Goal: Complete application form: Complete application form

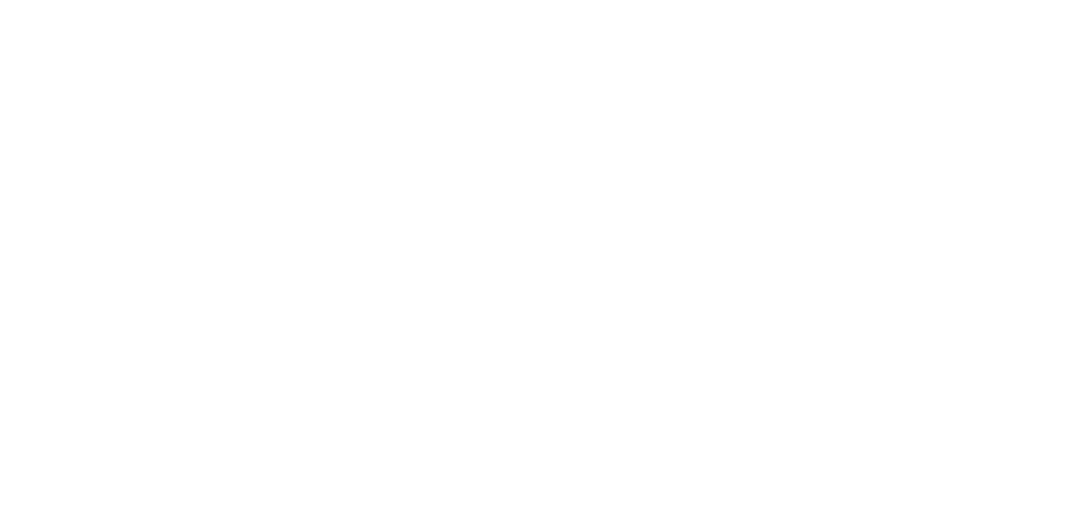
select select
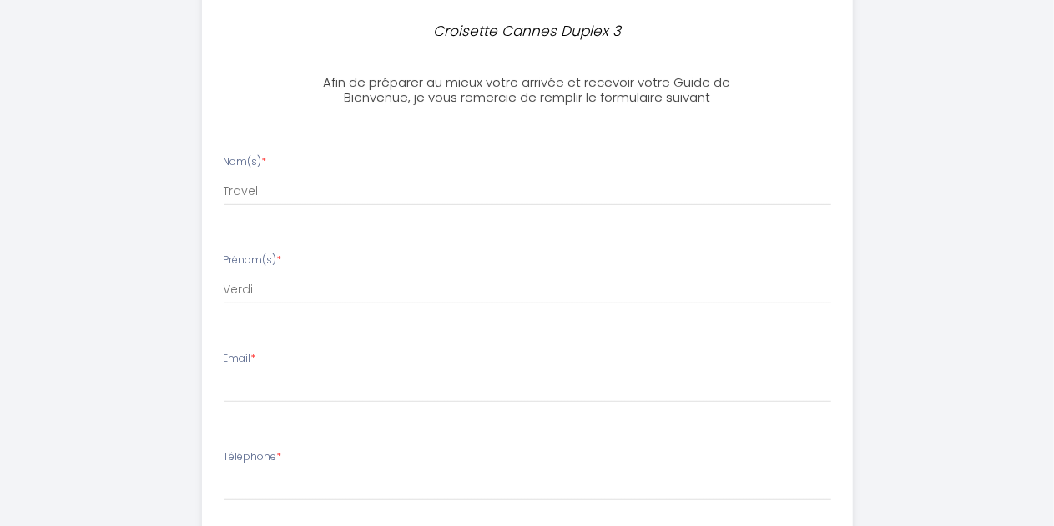
scroll to position [350, 0]
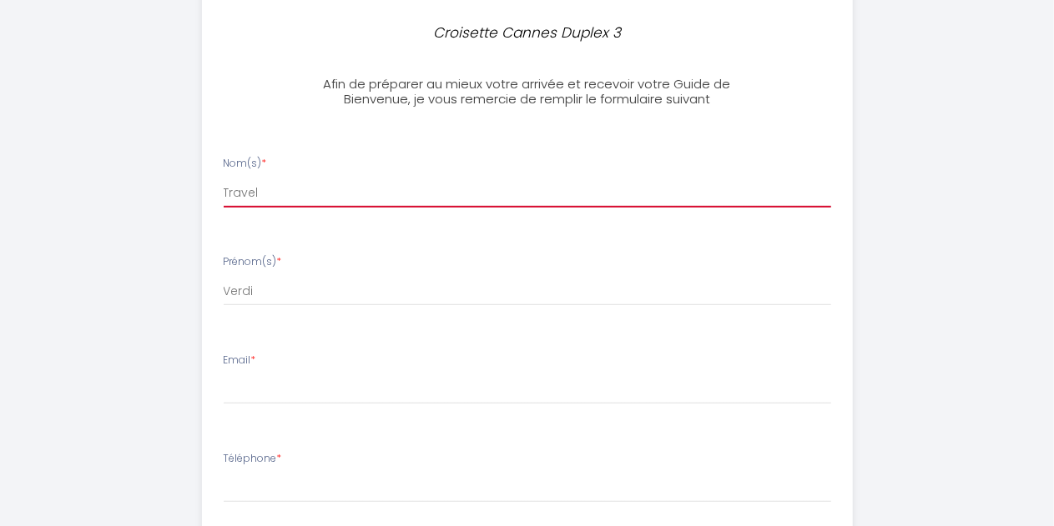
click at [420, 188] on input "Travel" at bounding box center [527, 193] width 607 height 30
click at [294, 193] on input "Travel" at bounding box center [527, 193] width 607 height 30
type input "[PERSON_NAME]"
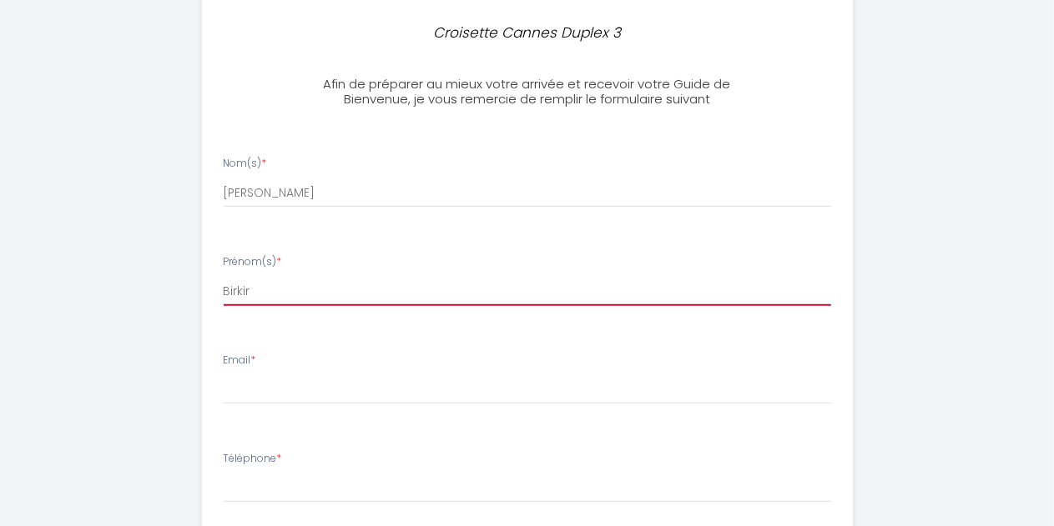
type input "Birkir"
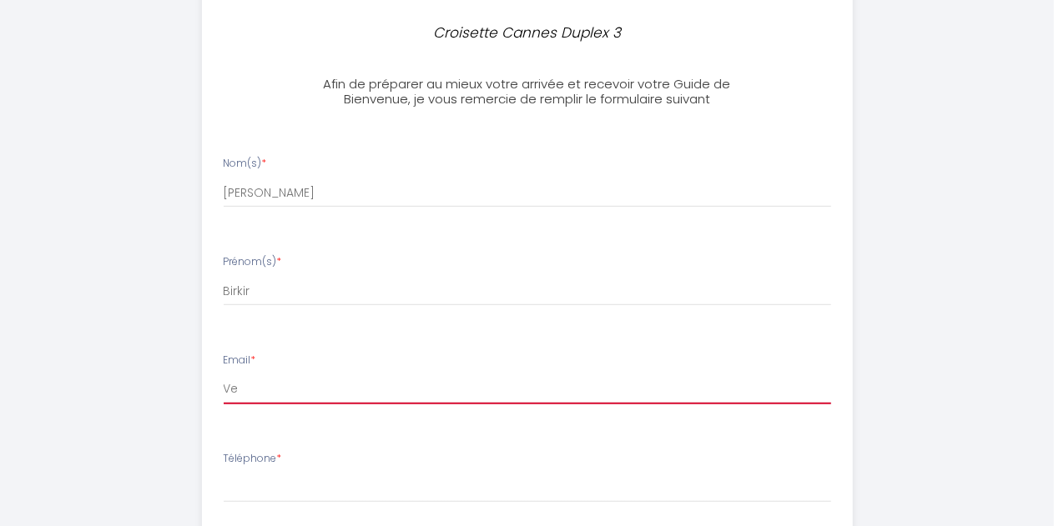
type input "V"
type input "[EMAIL_ADDRESS][DOMAIN_NAME]"
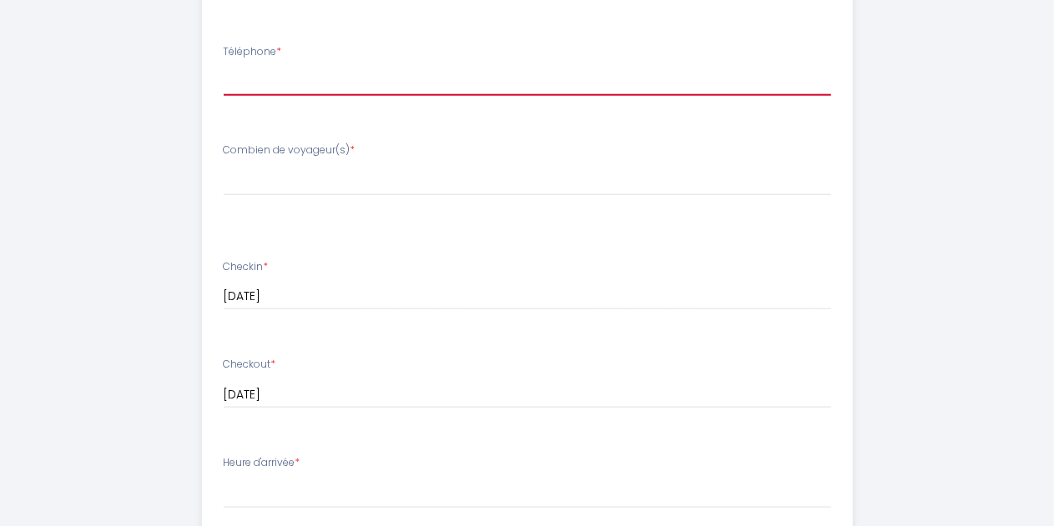
scroll to position [764, 0]
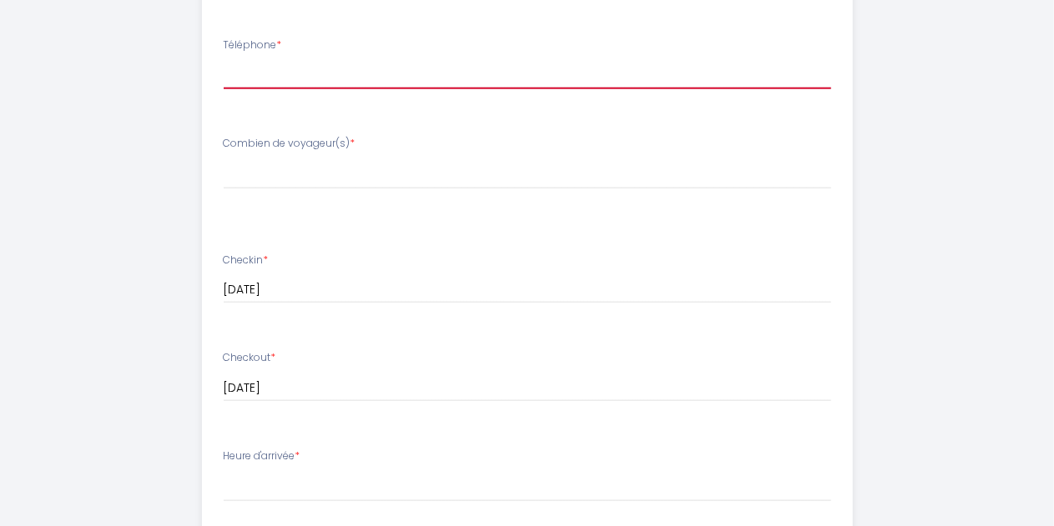
click at [311, 68] on input "Téléphone *" at bounding box center [527, 74] width 607 height 30
paste input "6923482"
type input "[PHONE_NUMBER]"
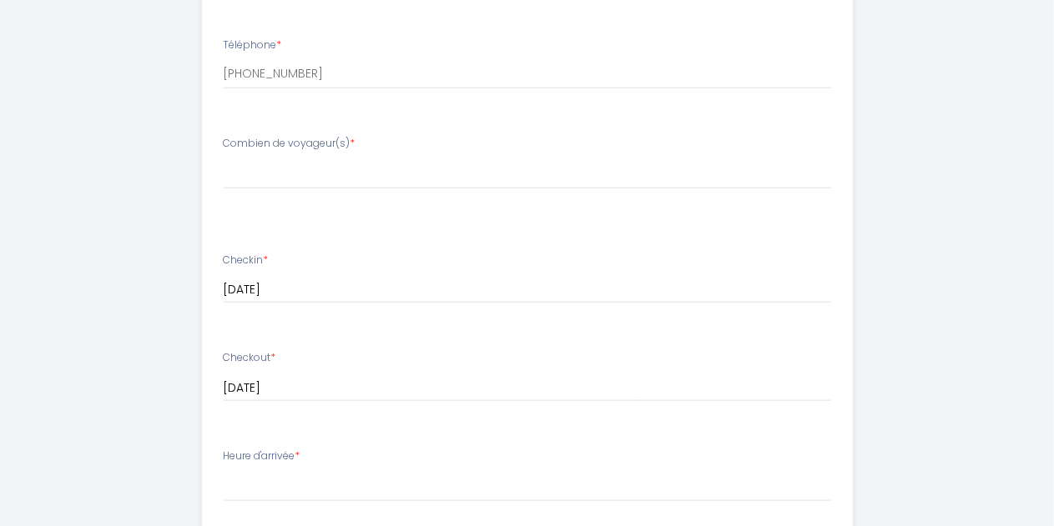
drag, startPoint x: 225, startPoint y: 143, endPoint x: 329, endPoint y: 144, distance: 103.4
click at [329, 144] on label "Combien de voyageur(s) *" at bounding box center [290, 144] width 132 height 16
click at [335, 144] on label "Combien de voyageur(s) *" at bounding box center [290, 144] width 132 height 16
drag, startPoint x: 333, startPoint y: 144, endPoint x: 216, endPoint y: 140, distance: 116.9
click at [216, 140] on div "Combien de voyageur(s) * [PERSON_NAME] de voyageur(s) 1 2 3 4 5 6 7" at bounding box center [526, 171] width 629 height 70
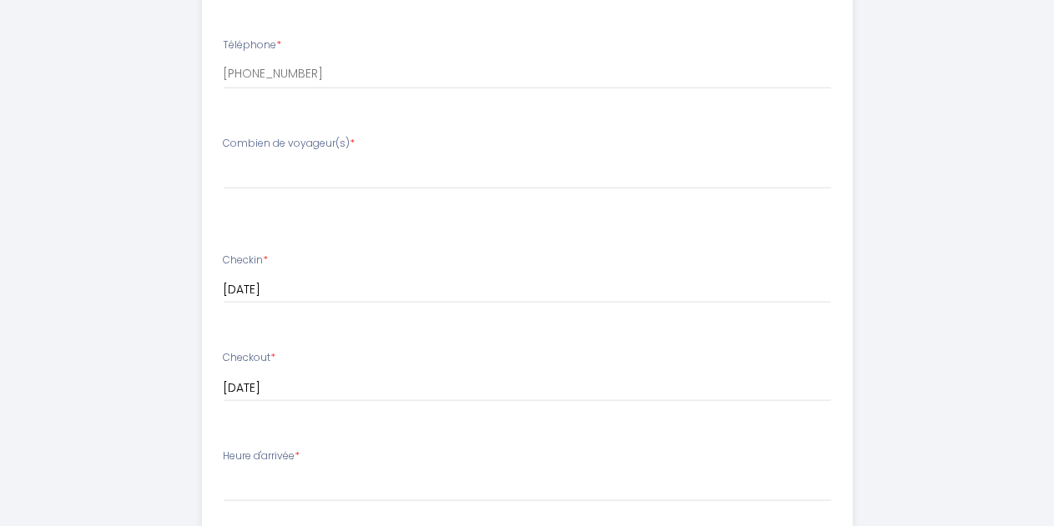
copy label "Combien de voyageur"
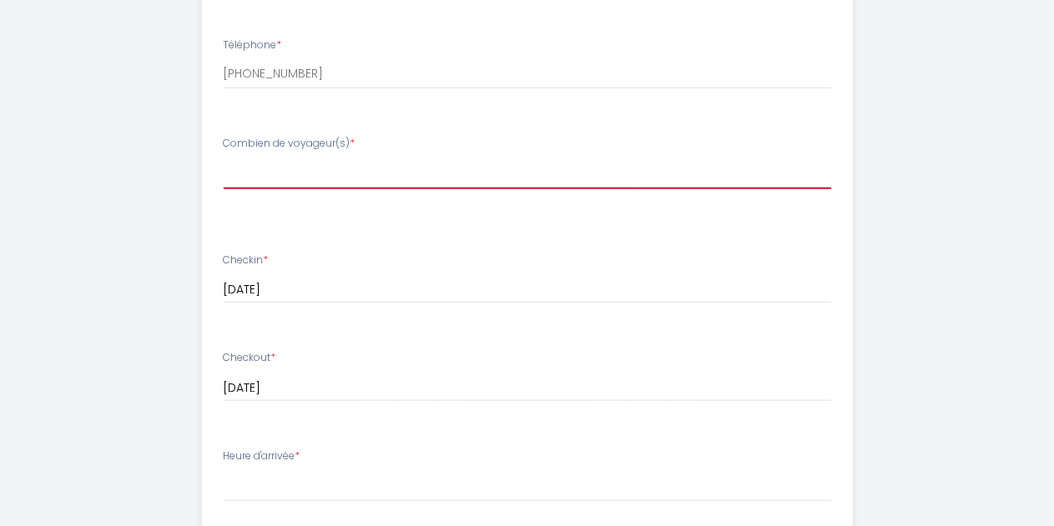
click at [270, 163] on select "[PERSON_NAME] de voyageur(s) 1 2 3 4 5 6 7 8" at bounding box center [527, 174] width 607 height 32
select select "1"
click at [224, 158] on select "[PERSON_NAME] de voyageur(s) 1 2 3 4 5 6 7 8" at bounding box center [527, 174] width 607 height 32
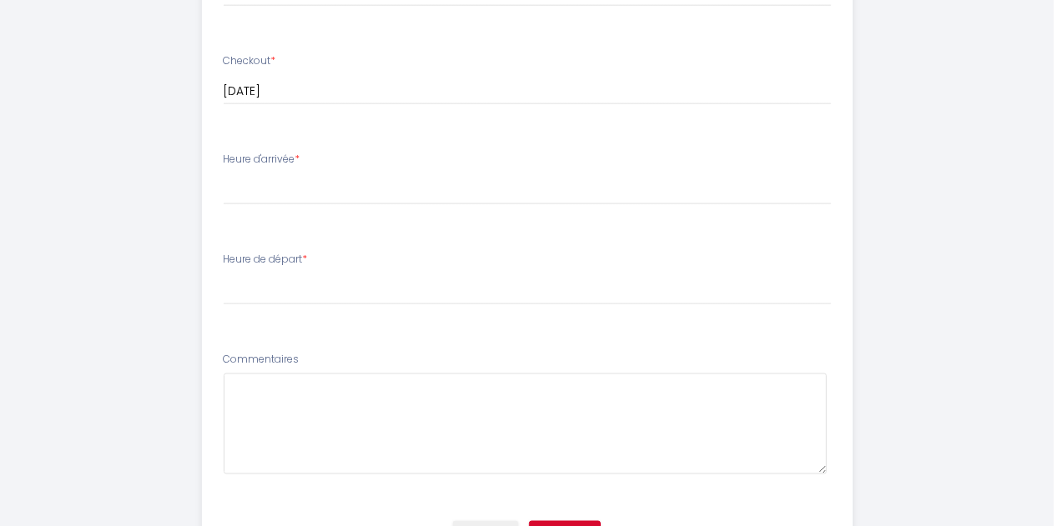
scroll to position [1074, 0]
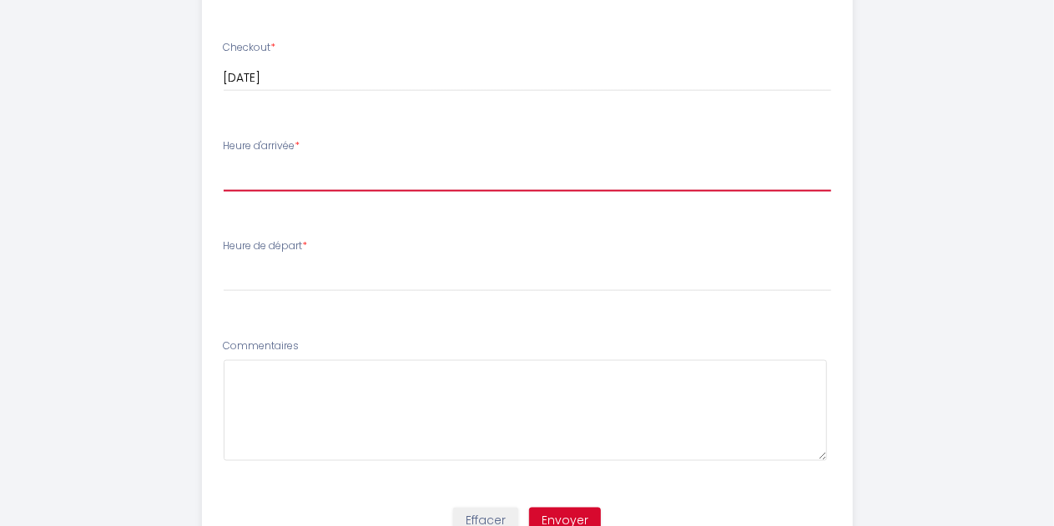
click at [301, 177] on select "14:00 14:30 15:00 15:30 16:00 16:30 17:00 17:30 18:00 18:30 19:00 19:30 20:00 2…" at bounding box center [527, 176] width 607 height 32
select select "20:30"
click at [224, 160] on select "14:00 14:30 15:00 15:30 16:00 16:30 17:00 17:30 18:00 18:30 19:00 19:30 20:00 2…" at bounding box center [527, 176] width 607 height 32
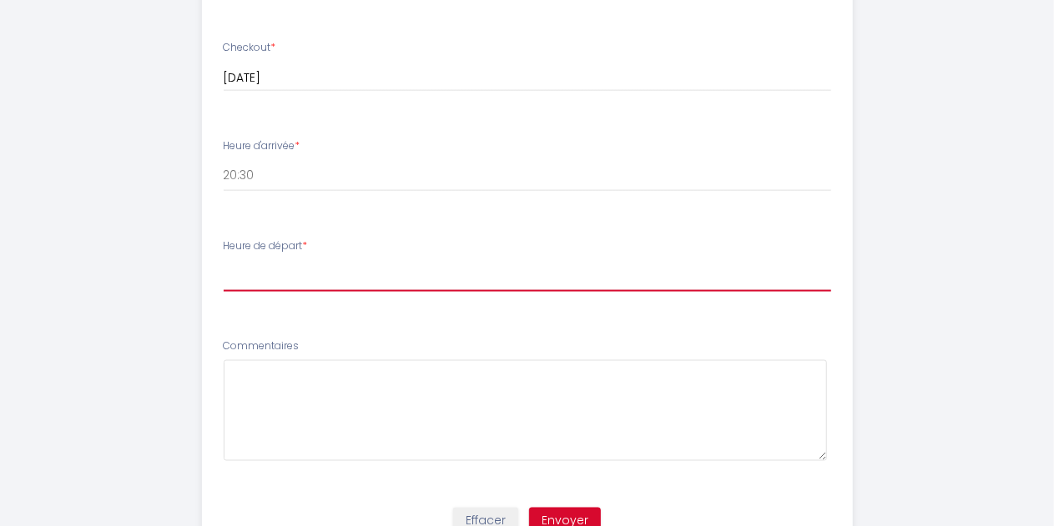
click at [290, 279] on select "00:00 00:30 01:00 01:30 02:00 02:30 03:00 03:30 04:00 04:30 05:00 05:30 06:00 0…" at bounding box center [527, 276] width 607 height 32
click at [278, 282] on select "00:00 00:30 01:00 01:30 02:00 02:30 03:00 03:30 04:00 04:30 05:00 05:30 06:00 0…" at bounding box center [527, 276] width 607 height 32
select select "11:00"
click at [224, 260] on select "00:00 00:30 01:00 01:30 02:00 02:30 03:00 03:30 04:00 04:30 05:00 05:30 06:00 0…" at bounding box center [527, 276] width 607 height 32
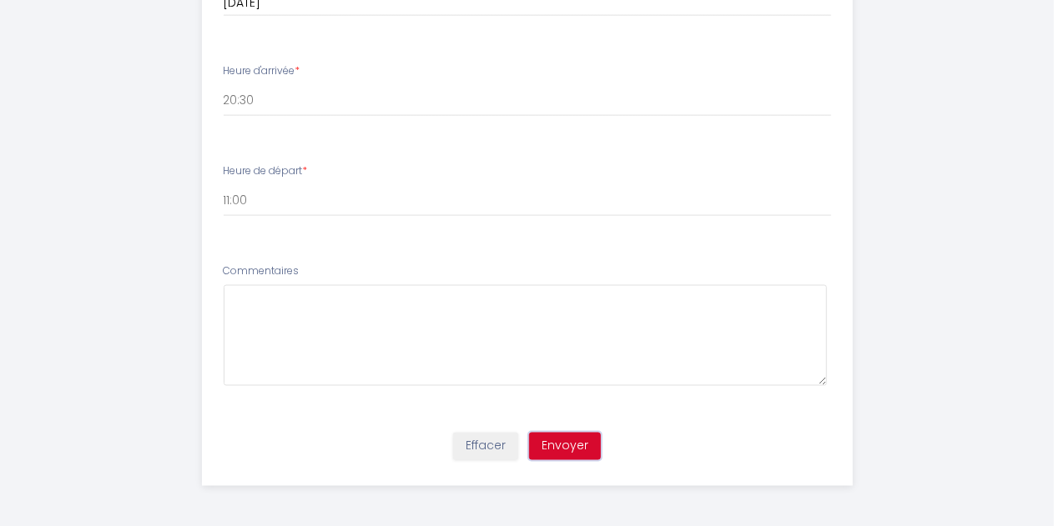
click at [576, 447] on button "Envoyer" at bounding box center [565, 447] width 72 height 28
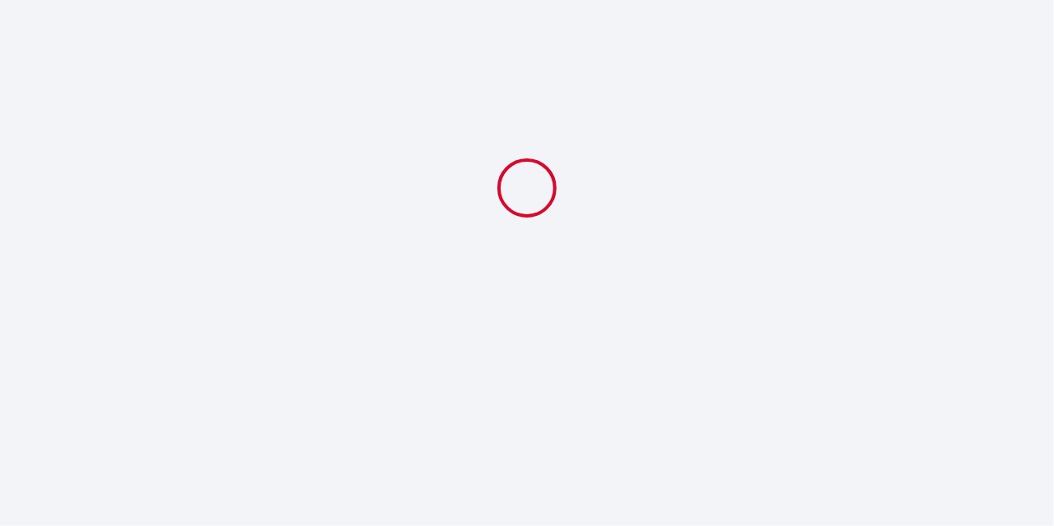
scroll to position [0, 0]
select select "1"
select select "20:30"
select select "11:00"
